Goal: Information Seeking & Learning: Learn about a topic

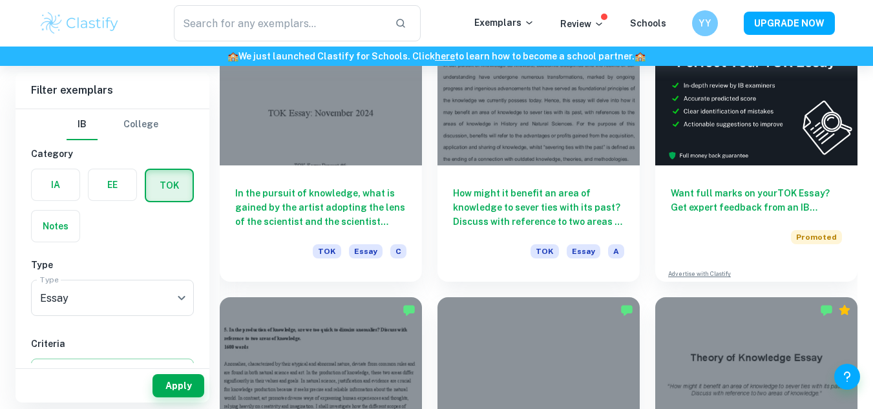
scroll to position [418, 0]
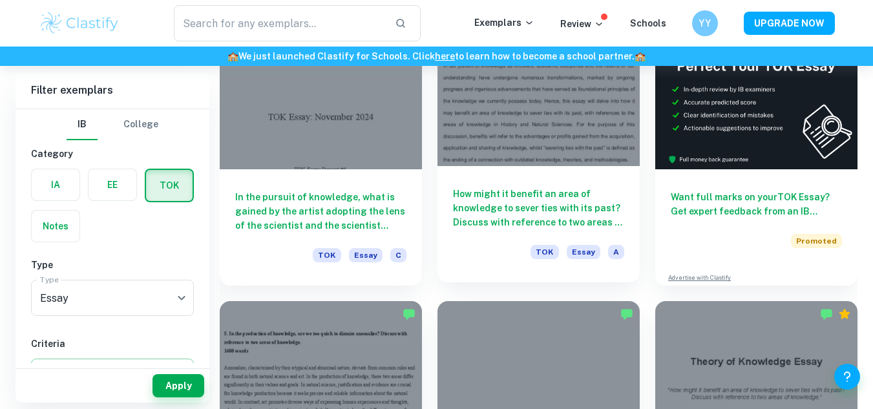
click at [549, 121] on div at bounding box center [538, 90] width 202 height 152
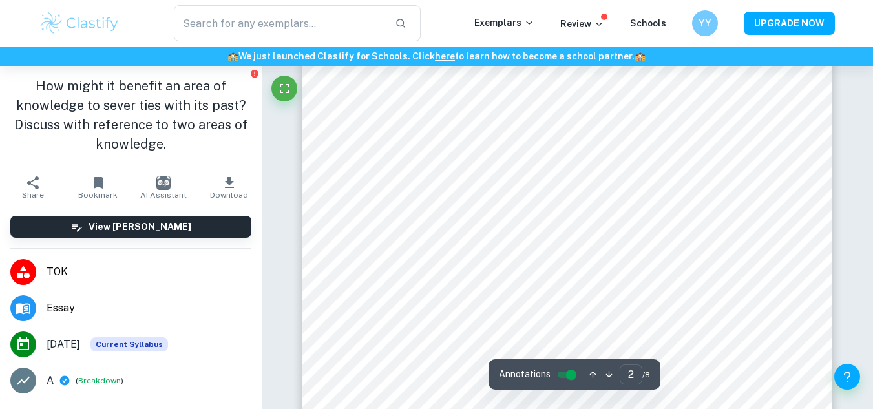
scroll to position [940, 0]
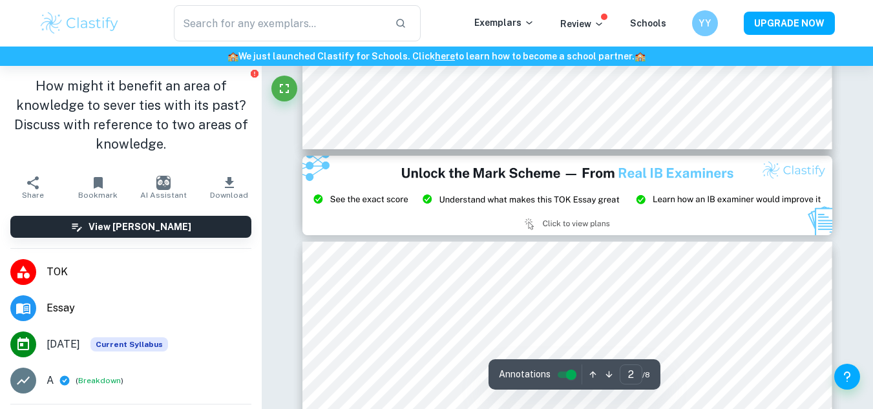
type input "3"
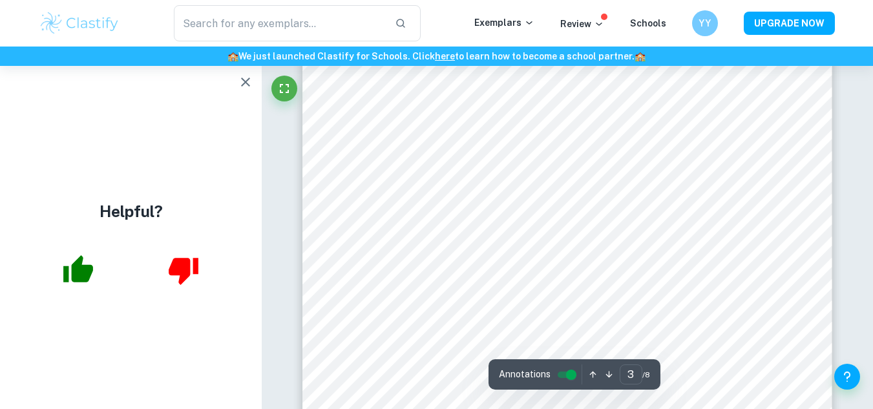
scroll to position [1943, 0]
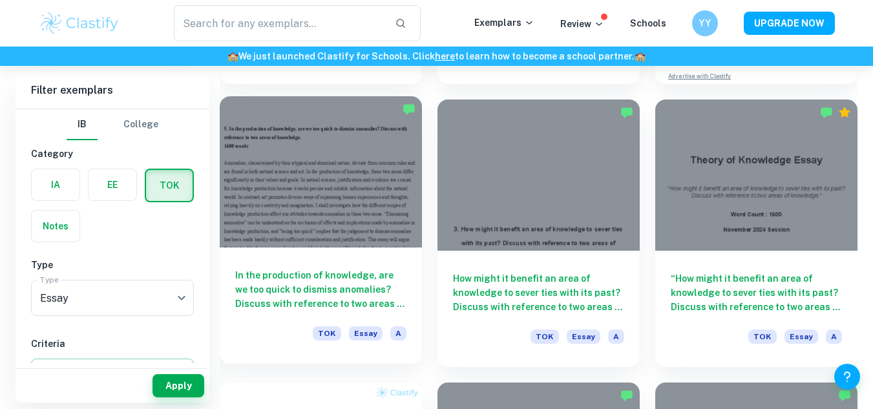
scroll to position [623, 0]
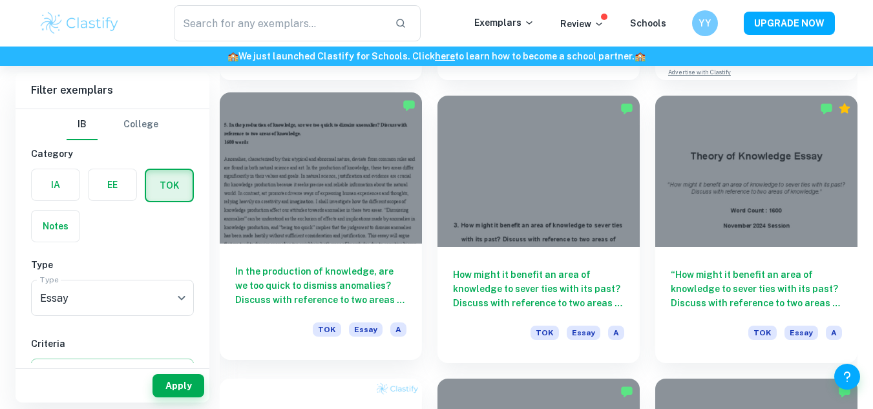
click at [309, 241] on div at bounding box center [321, 168] width 202 height 152
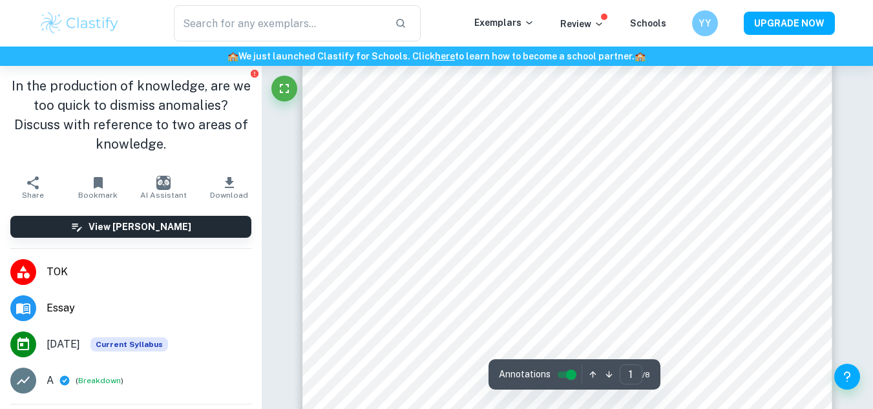
scroll to position [357, 0]
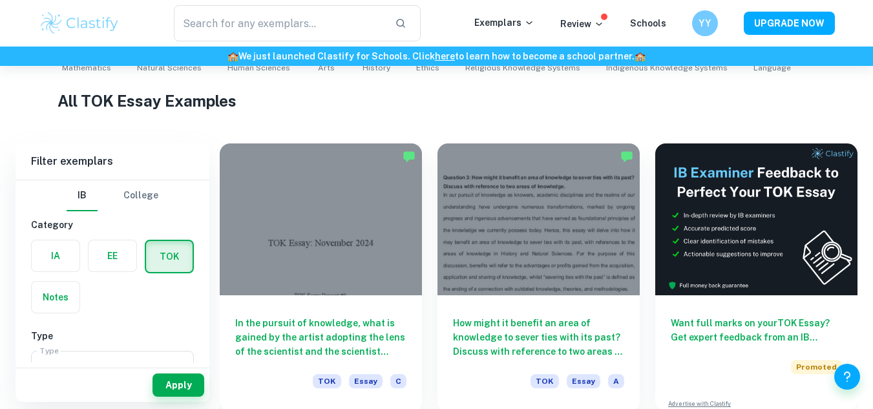
scroll to position [291, 0]
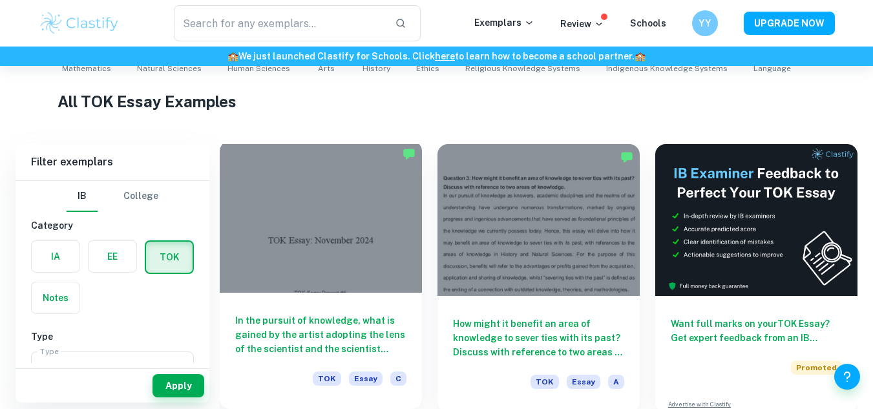
click at [345, 231] on div at bounding box center [321, 217] width 202 height 152
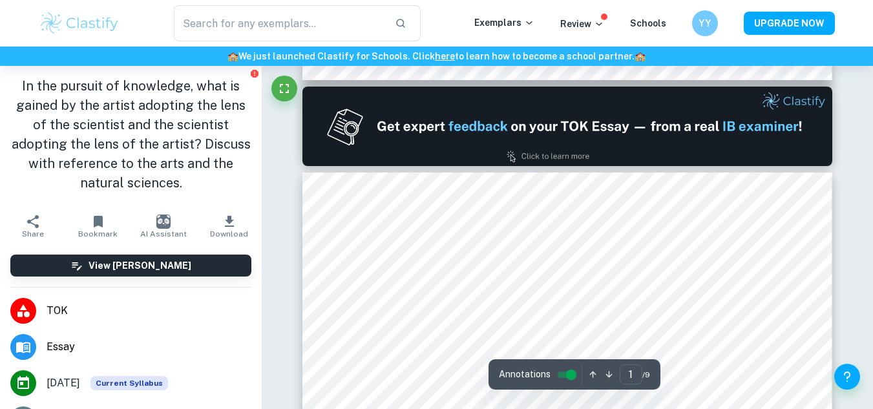
type input "2"
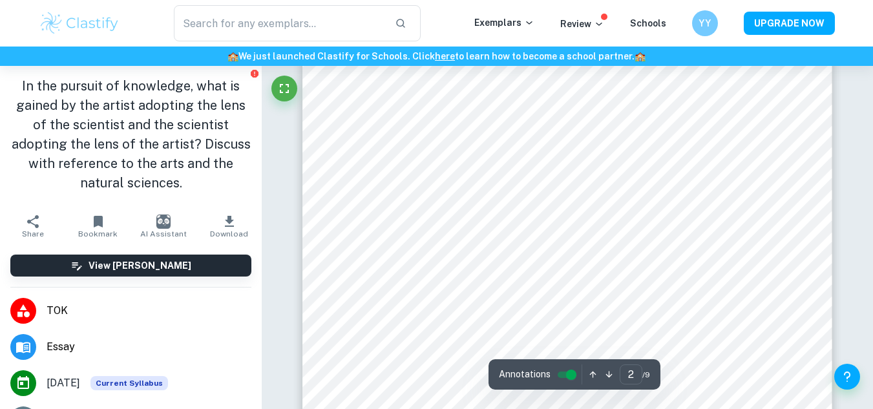
scroll to position [854, 0]
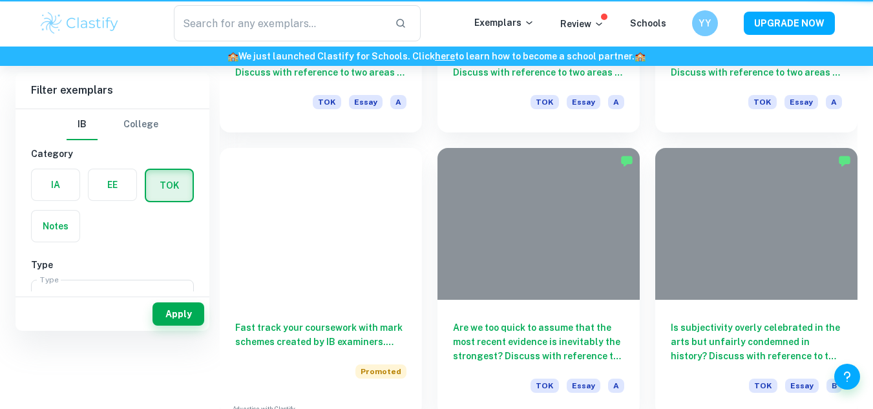
scroll to position [291, 0]
